Goal: Task Accomplishment & Management: Use online tool/utility

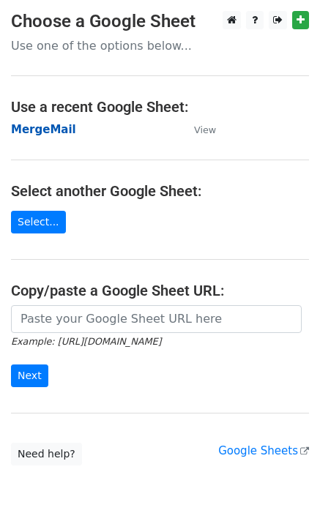
click at [37, 129] on strong "MergeMail" at bounding box center [43, 129] width 65 height 13
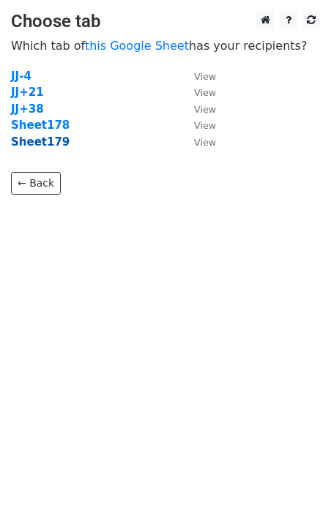
click at [52, 147] on strong "Sheet179" at bounding box center [40, 141] width 59 height 13
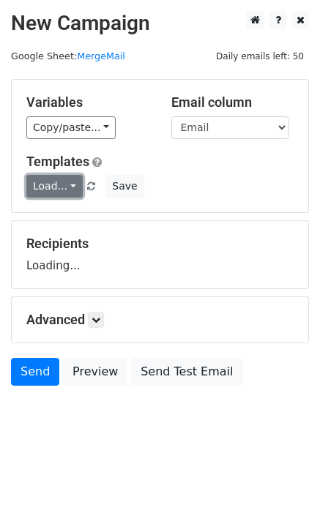
click at [61, 182] on link "Load..." at bounding box center [54, 186] width 56 height 23
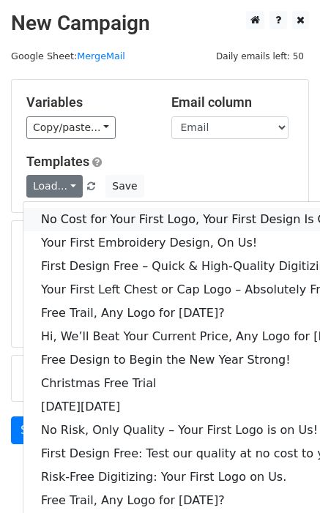
click at [100, 224] on link "No Cost for Your First Logo, Your First Design Is On Us!" at bounding box center [199, 219] width 353 height 23
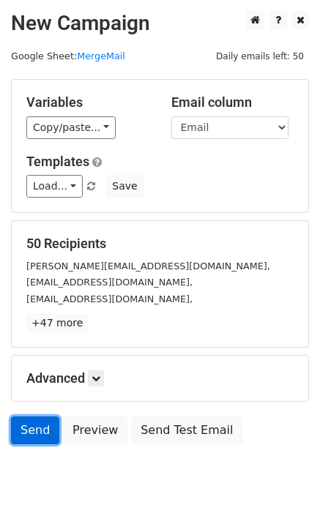
click at [37, 426] on link "Send" at bounding box center [35, 430] width 48 height 28
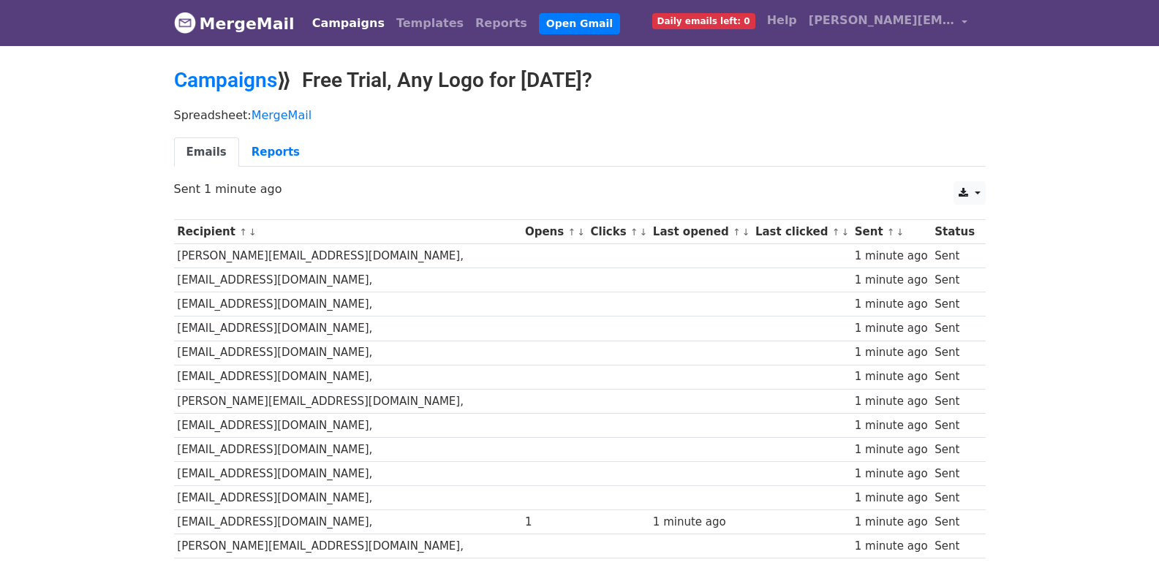
scroll to position [1018, 0]
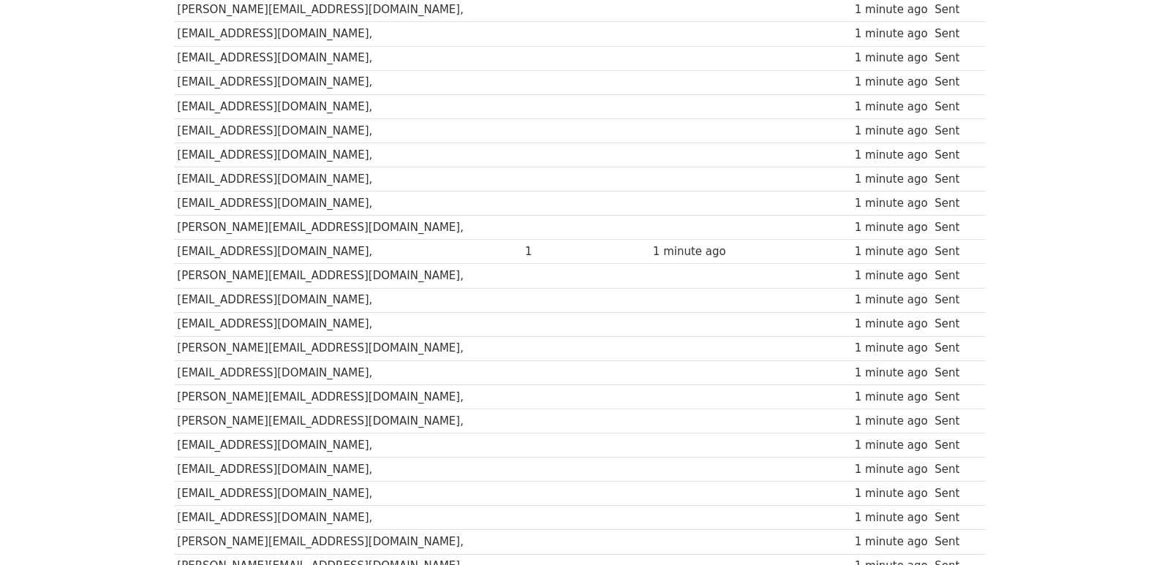
scroll to position [975, 0]
